Goal: Task Accomplishment & Management: Use online tool/utility

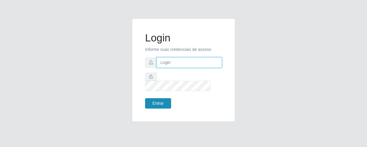
type input "[EMAIL_ADDRESS][DOMAIN_NAME]"
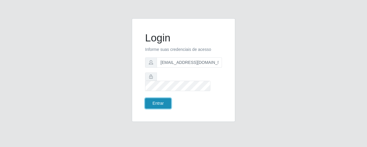
click at [162, 99] on button "Entrar" at bounding box center [158, 103] width 26 height 10
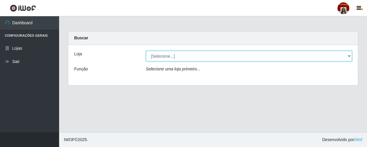
click at [186, 57] on select "[Selecione...] Mar Vermelho - Loja 04" at bounding box center [249, 56] width 206 height 10
select select "251"
click at [146, 51] on select "[Selecione...] Mar Vermelho - Loja 04" at bounding box center [249, 56] width 206 height 10
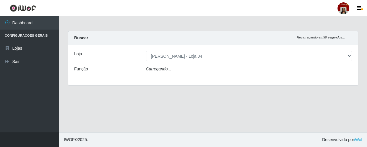
click at [185, 66] on div "Carregando..." at bounding box center [249, 70] width 215 height 9
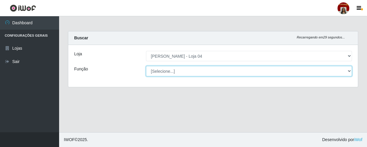
click at [185, 69] on select "[Selecione...] ASG ASG + ASG ++ Auxiliar de Depósito Auxiliar de Depósito + Aux…" at bounding box center [249, 71] width 206 height 10
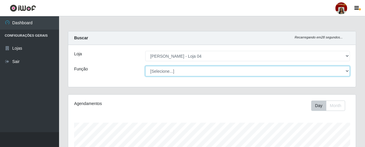
scroll to position [123, 288]
select select "22"
click at [145, 66] on select "[Selecione...] ASG ASG + ASG ++ Auxiliar de Depósito Auxiliar de Depósito + Aux…" at bounding box center [247, 71] width 205 height 10
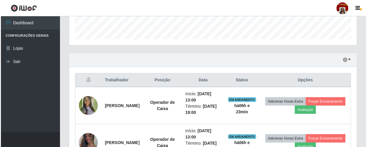
scroll to position [225, 0]
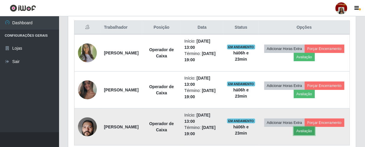
click at [315, 131] on button "Avaliação" at bounding box center [304, 131] width 21 height 8
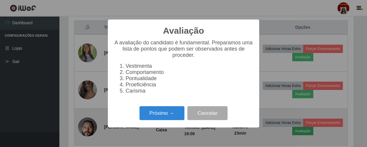
scroll to position [123, 285]
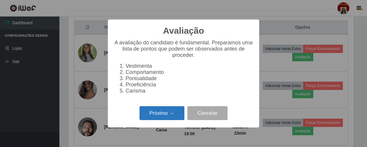
click at [170, 116] on button "Próximo →" at bounding box center [161, 113] width 45 height 14
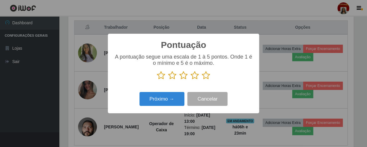
click at [209, 77] on icon at bounding box center [206, 75] width 8 height 9
click at [202, 80] on input "radio" at bounding box center [202, 80] width 0 height 0
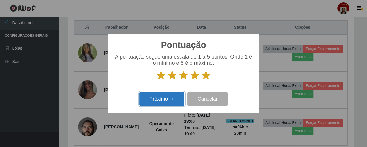
click at [171, 95] on button "Próximo →" at bounding box center [161, 99] width 45 height 14
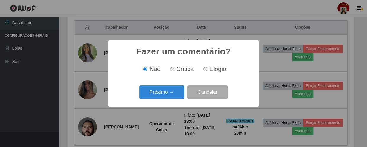
click at [171, 95] on button "Próximo →" at bounding box center [161, 92] width 45 height 14
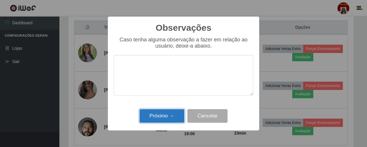
click at [169, 115] on button "Próximo →" at bounding box center [161, 116] width 45 height 14
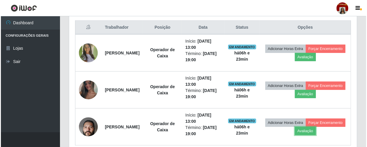
scroll to position [123, 288]
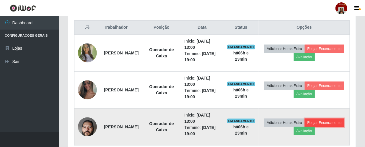
click at [305, 127] on button "Forçar Encerramento" at bounding box center [325, 122] width 40 height 8
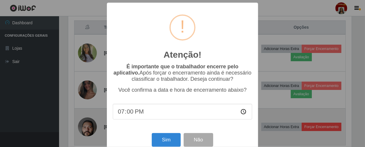
scroll to position [123, 285]
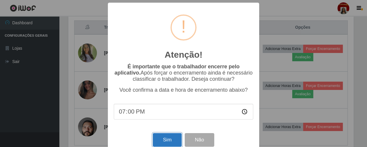
click at [161, 142] on button "Sim" at bounding box center [167, 140] width 29 height 14
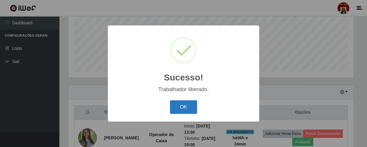
click at [183, 106] on button "OK" at bounding box center [183, 107] width 27 height 14
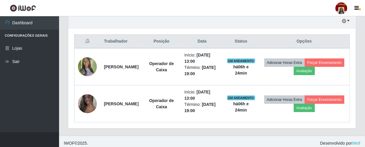
scroll to position [213, 0]
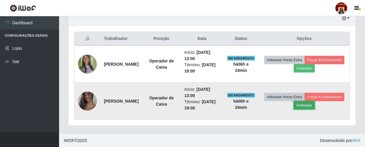
click at [315, 104] on button "Avaliação" at bounding box center [304, 105] width 21 height 8
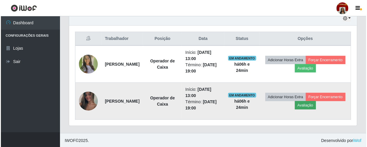
scroll to position [123, 285]
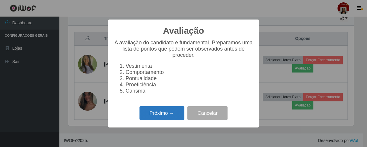
click at [175, 112] on button "Próximo →" at bounding box center [161, 113] width 45 height 14
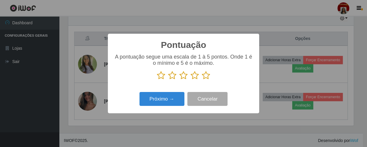
scroll to position [295289, 295126]
click at [206, 77] on icon at bounding box center [206, 75] width 8 height 9
click at [202, 80] on input "radio" at bounding box center [202, 80] width 0 height 0
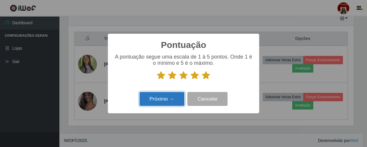
click at [175, 97] on button "Próximo →" at bounding box center [161, 99] width 45 height 14
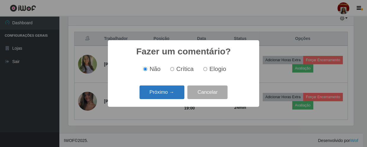
click at [168, 90] on button "Próximo →" at bounding box center [161, 92] width 45 height 14
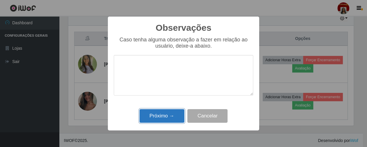
click at [171, 113] on button "Próximo →" at bounding box center [161, 116] width 45 height 14
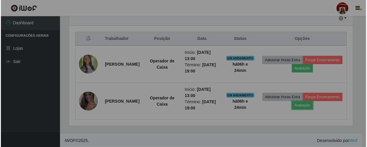
scroll to position [123, 288]
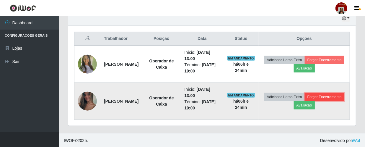
click at [305, 101] on button "Forçar Encerramento" at bounding box center [325, 97] width 40 height 8
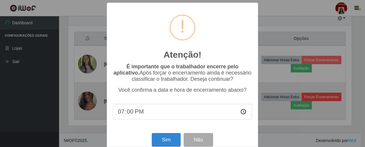
scroll to position [123, 285]
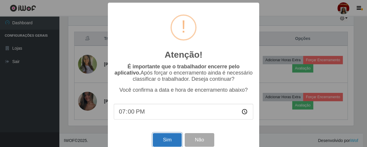
click at [173, 138] on button "Sim" at bounding box center [167, 140] width 29 height 14
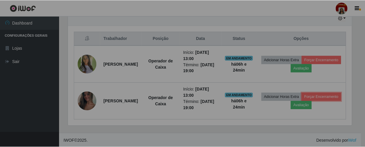
scroll to position [0, 0]
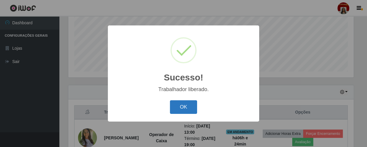
click at [182, 107] on button "OK" at bounding box center [183, 107] width 27 height 14
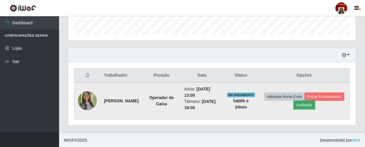
click at [315, 104] on button "Avaliação" at bounding box center [304, 105] width 21 height 8
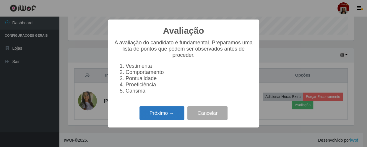
click at [167, 116] on button "Próximo →" at bounding box center [161, 113] width 45 height 14
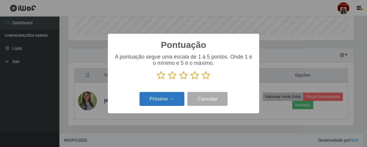
click at [170, 100] on button "Próximo →" at bounding box center [161, 99] width 45 height 14
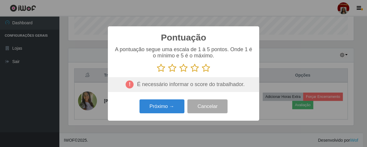
click at [206, 69] on icon at bounding box center [206, 68] width 8 height 9
click at [202, 72] on input "radio" at bounding box center [202, 72] width 0 height 0
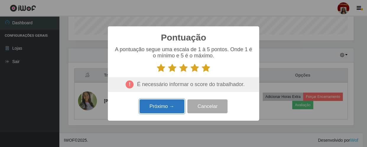
click at [171, 106] on button "Próximo →" at bounding box center [161, 106] width 45 height 14
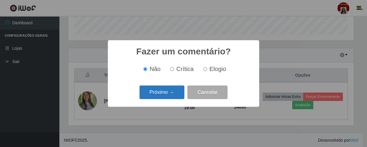
click at [173, 94] on button "Próximo →" at bounding box center [161, 92] width 45 height 14
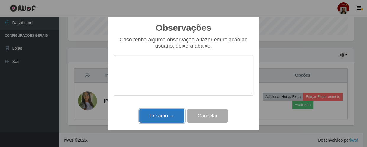
click at [171, 113] on button "Próximo →" at bounding box center [161, 116] width 45 height 14
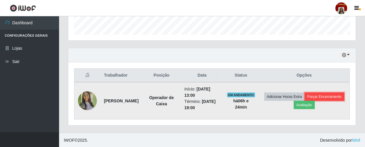
click at [305, 101] on button "Forçar Encerramento" at bounding box center [325, 96] width 40 height 8
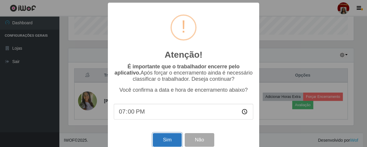
click at [175, 140] on button "Sim" at bounding box center [167, 140] width 29 height 14
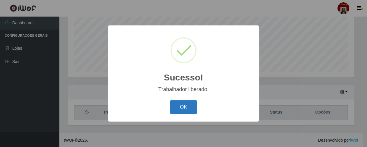
click at [192, 104] on button "OK" at bounding box center [183, 107] width 27 height 14
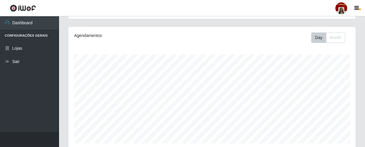
scroll to position [140, 0]
